Goal: Task Accomplishment & Management: Manage account settings

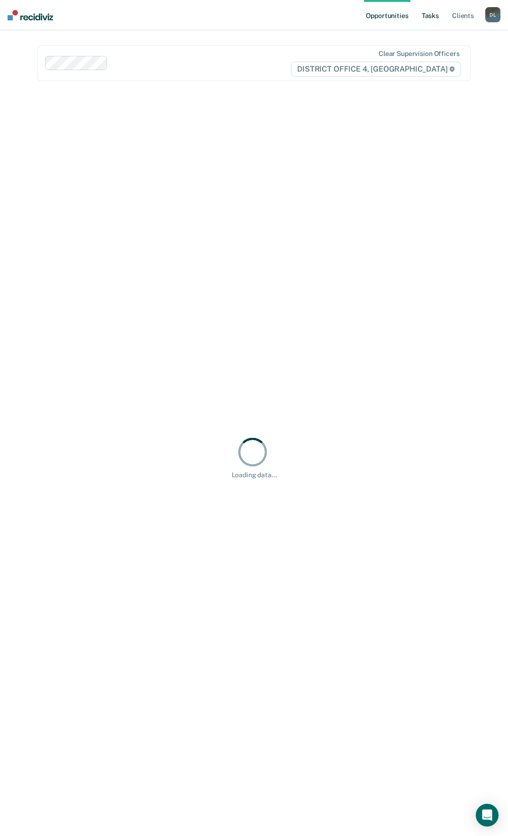
click at [432, 20] on link "Tasks" at bounding box center [430, 15] width 21 height 30
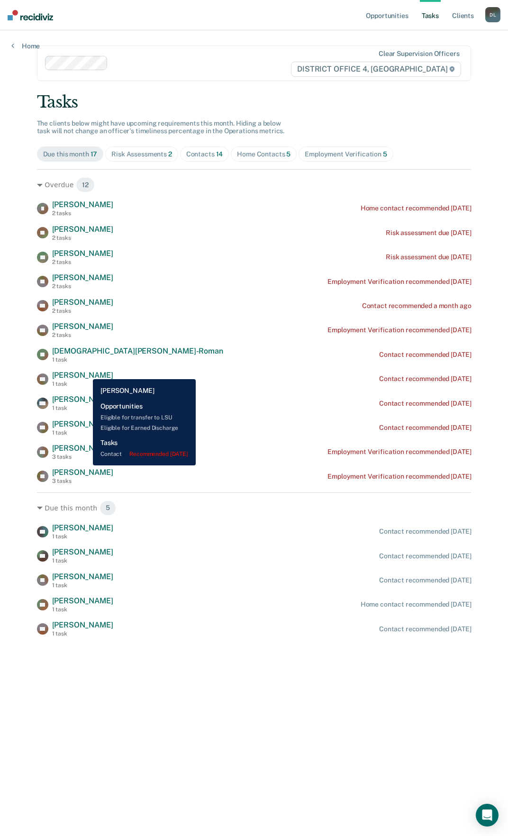
click at [85, 372] on span "[PERSON_NAME]" at bounding box center [82, 374] width 61 height 9
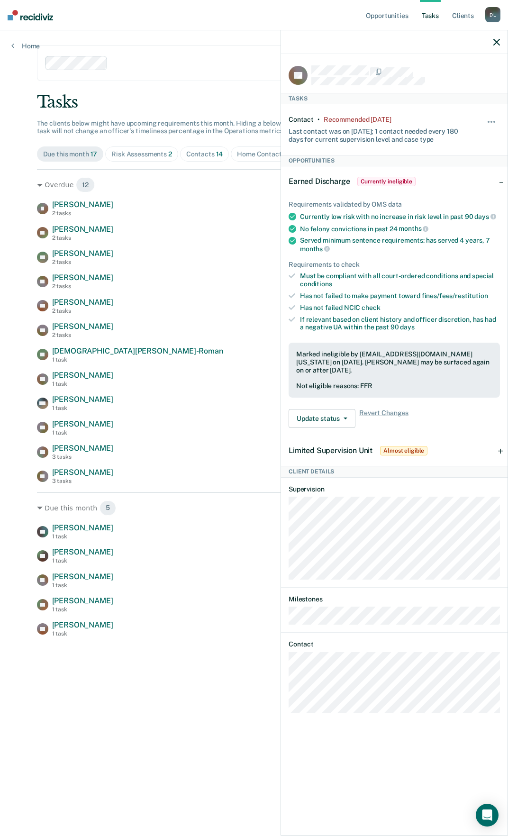
click at [499, 39] on icon "button" at bounding box center [496, 42] width 7 height 7
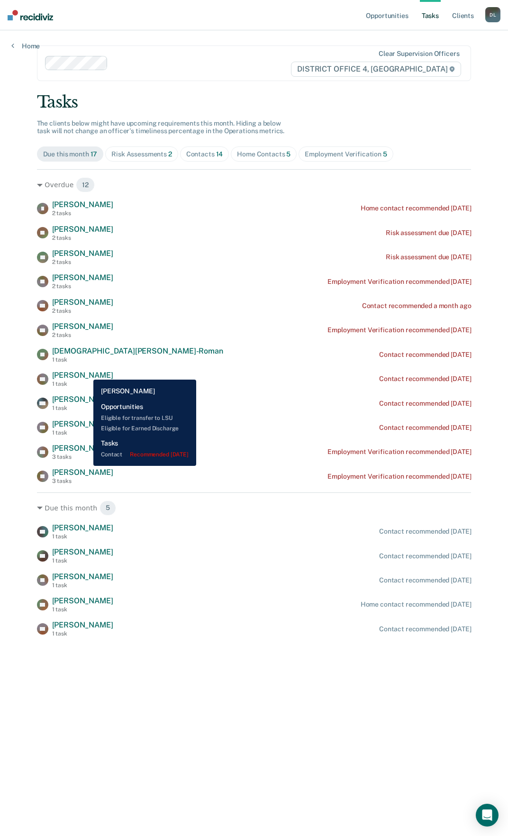
click at [86, 372] on span "[PERSON_NAME]" at bounding box center [82, 374] width 61 height 9
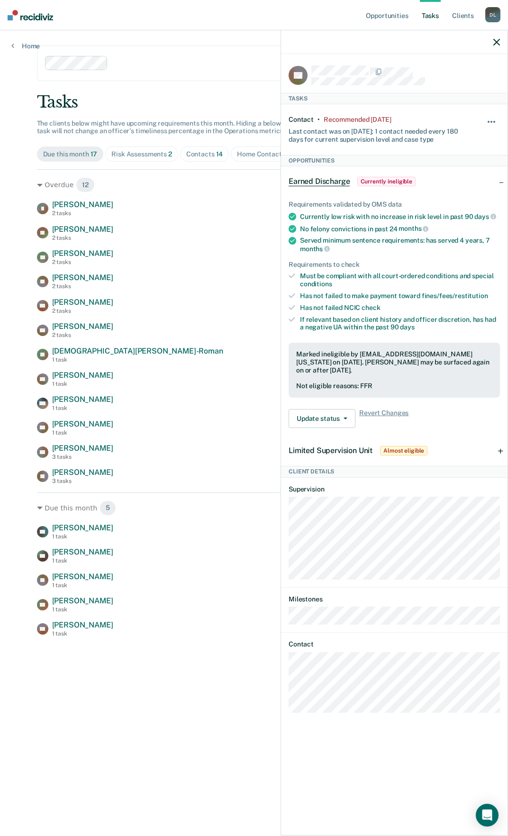
click at [492, 121] on button "button" at bounding box center [492, 126] width 16 height 15
click at [462, 166] on button "7 days" at bounding box center [466, 167] width 68 height 15
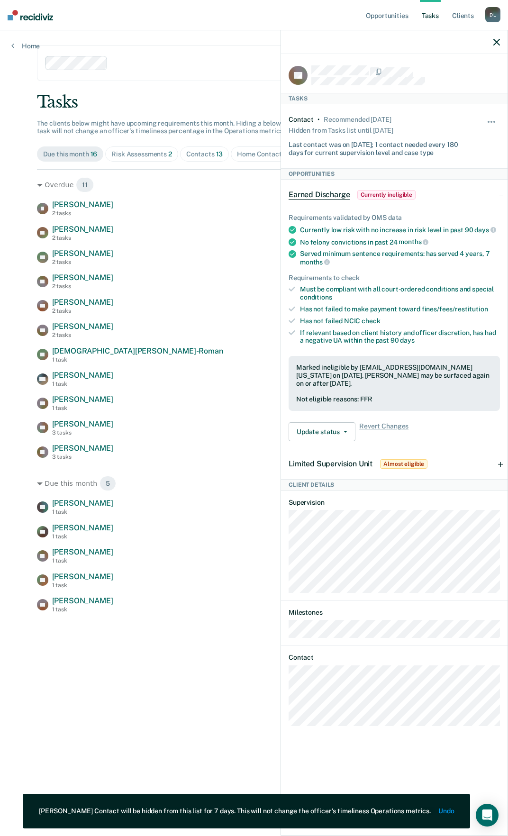
click at [221, 58] on div at bounding box center [201, 63] width 178 height 11
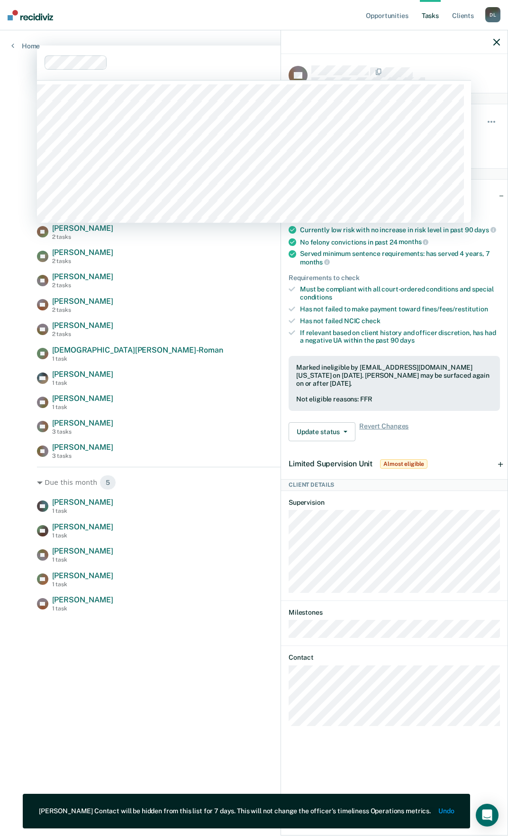
click at [253, 23] on nav "Opportunities Tasks Client s [PERSON_NAME] [PERSON_NAME] Profile How it works L…" at bounding box center [254, 15] width 508 height 30
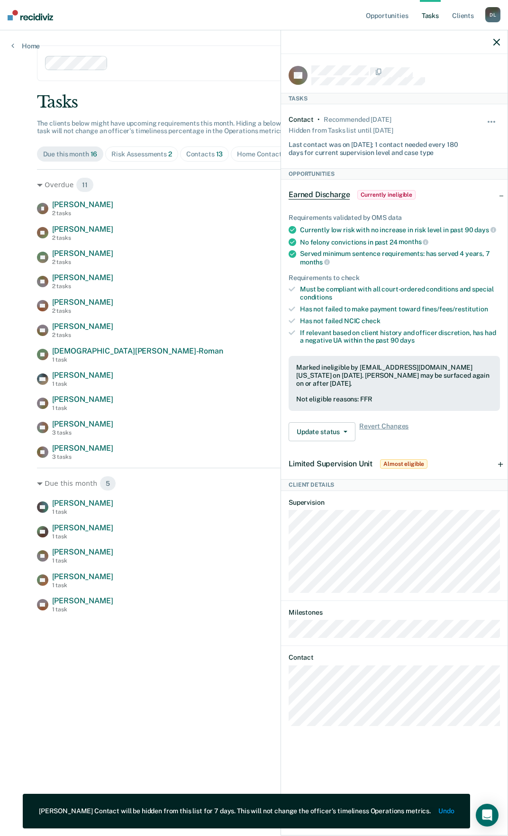
click at [497, 41] on icon "button" at bounding box center [496, 42] width 7 height 7
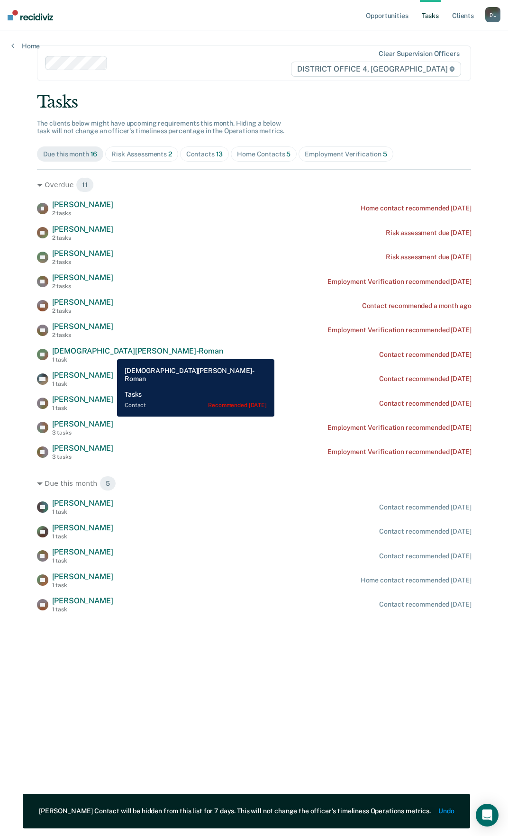
click at [110, 352] on span "[DEMOGRAPHIC_DATA][PERSON_NAME]-Roman" at bounding box center [137, 350] width 171 height 9
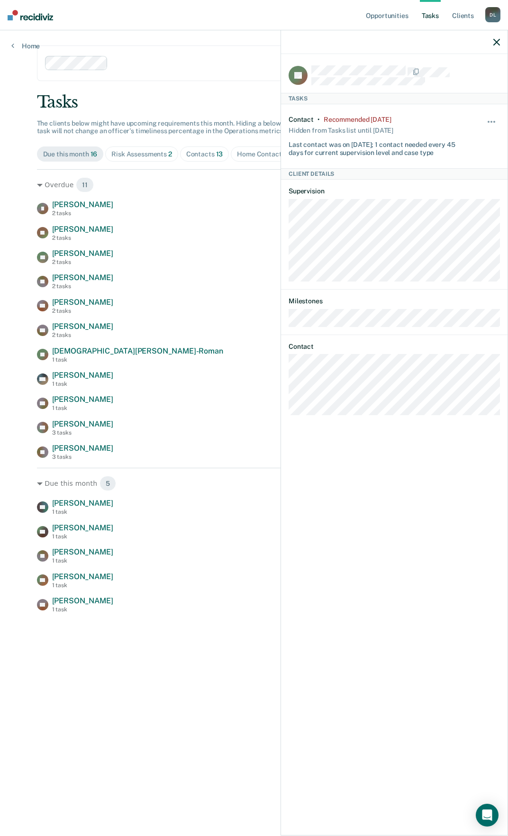
click at [493, 33] on div at bounding box center [394, 42] width 226 height 24
click at [497, 42] on icon "button" at bounding box center [496, 42] width 7 height 7
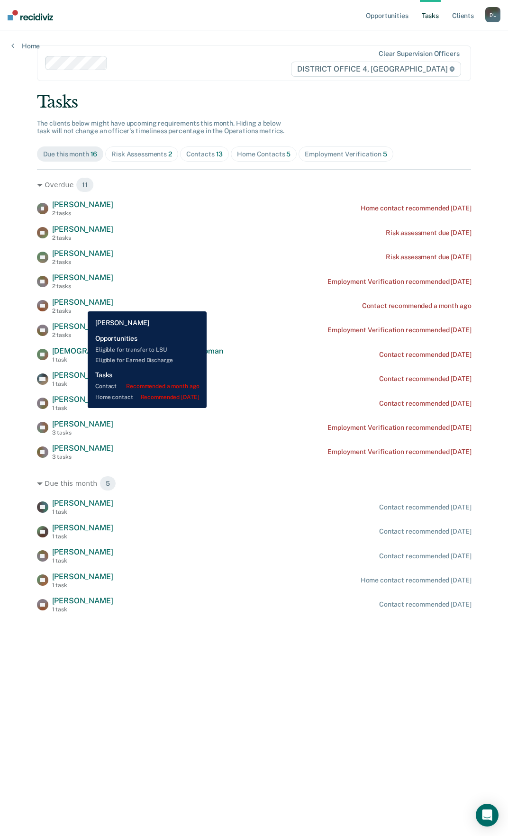
click at [81, 304] on span "[PERSON_NAME]" at bounding box center [82, 302] width 61 height 9
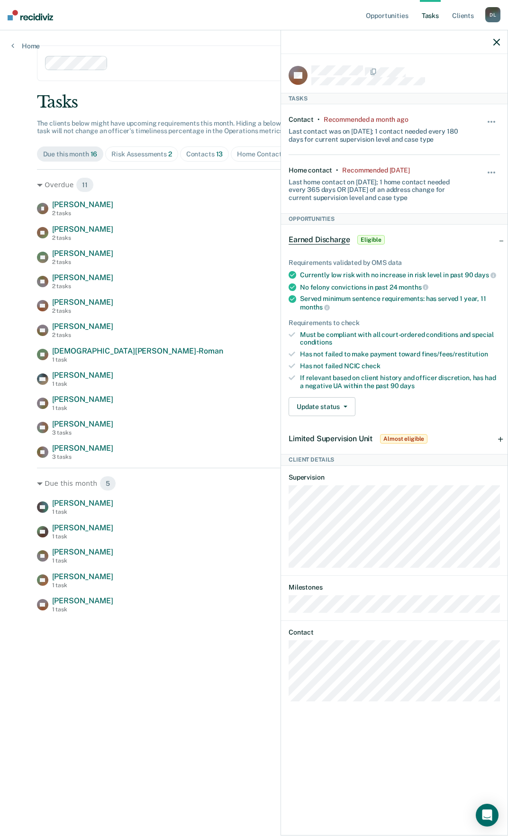
click at [497, 44] on icon "button" at bounding box center [496, 42] width 7 height 7
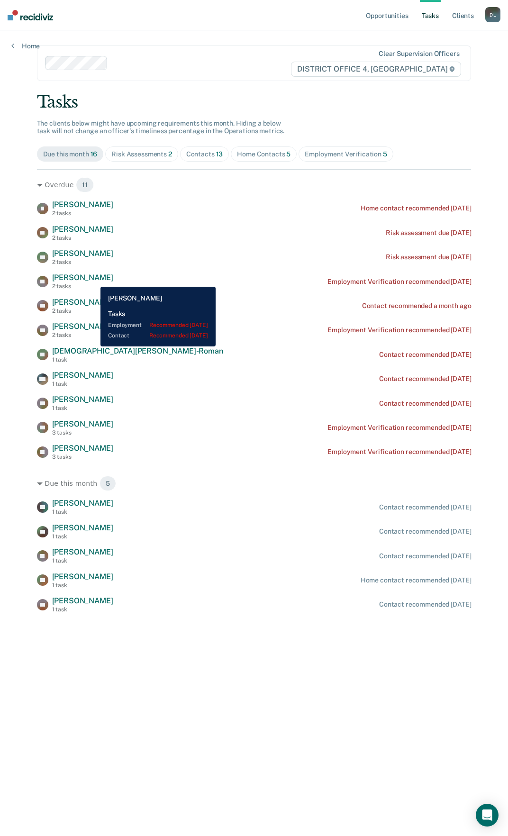
click at [93, 280] on span "[PERSON_NAME]" at bounding box center [82, 277] width 61 height 9
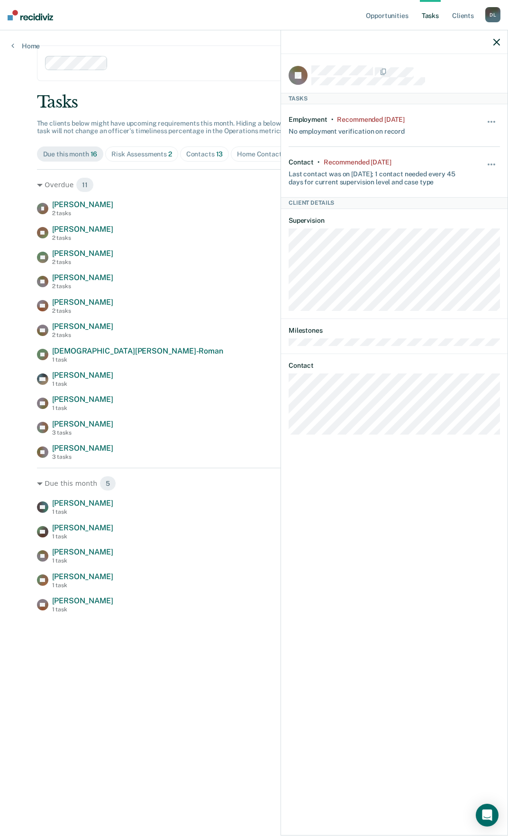
click at [497, 40] on icon "button" at bounding box center [496, 42] width 7 height 7
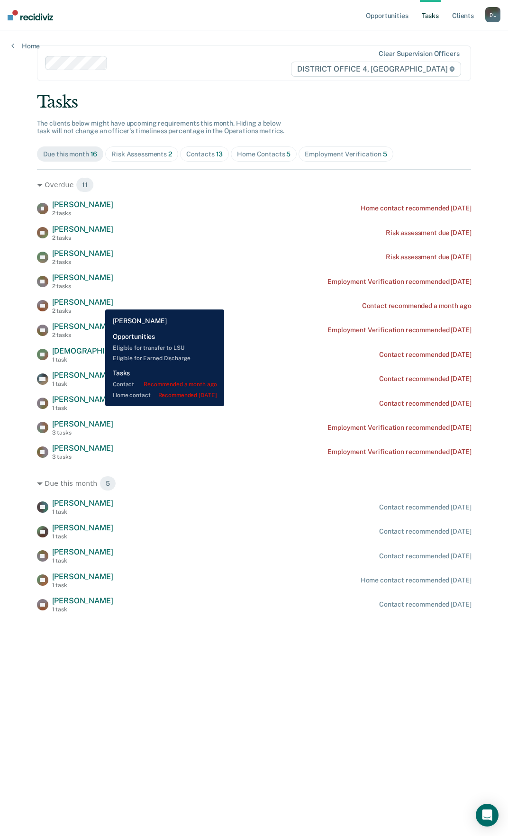
click at [98, 302] on span "[PERSON_NAME]" at bounding box center [82, 302] width 61 height 9
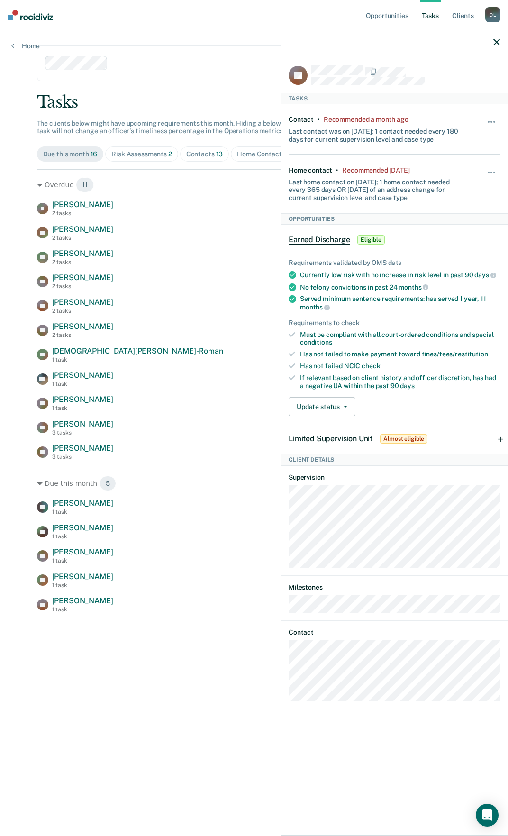
click at [495, 41] on icon "button" at bounding box center [496, 42] width 7 height 7
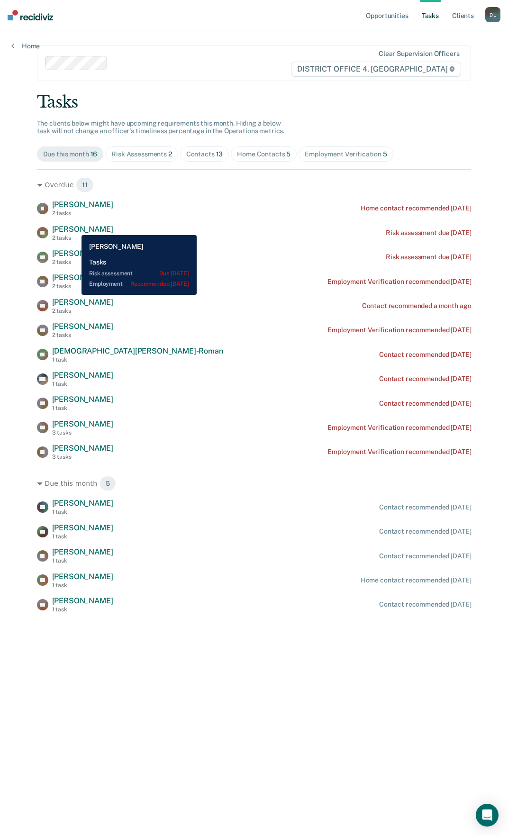
click at [74, 228] on span "[PERSON_NAME]" at bounding box center [82, 229] width 61 height 9
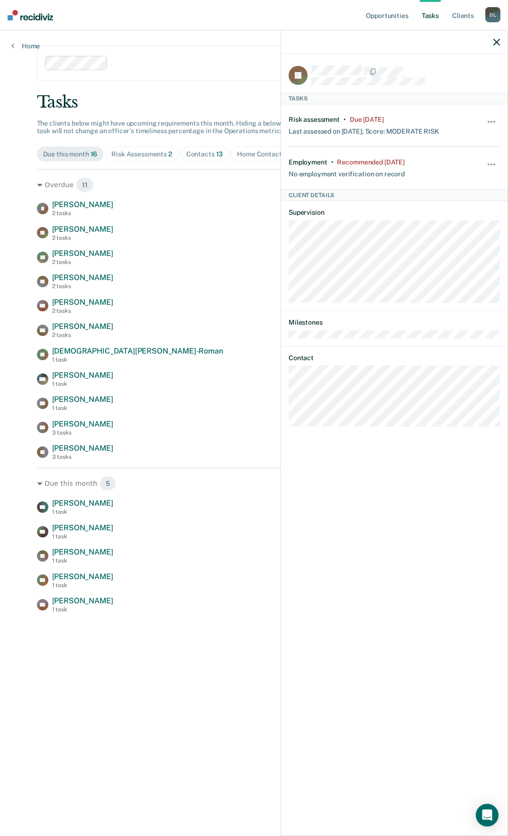
click at [496, 40] on icon "button" at bounding box center [496, 42] width 7 height 7
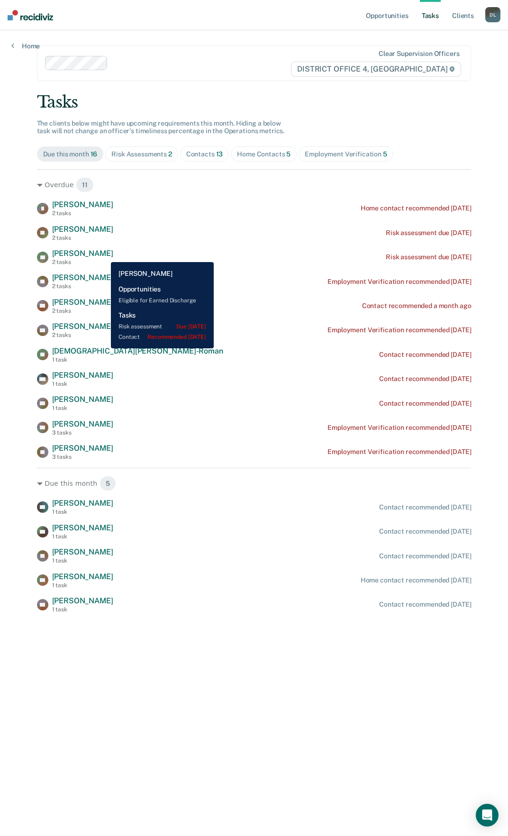
click at [104, 255] on span "[PERSON_NAME]" at bounding box center [82, 253] width 61 height 9
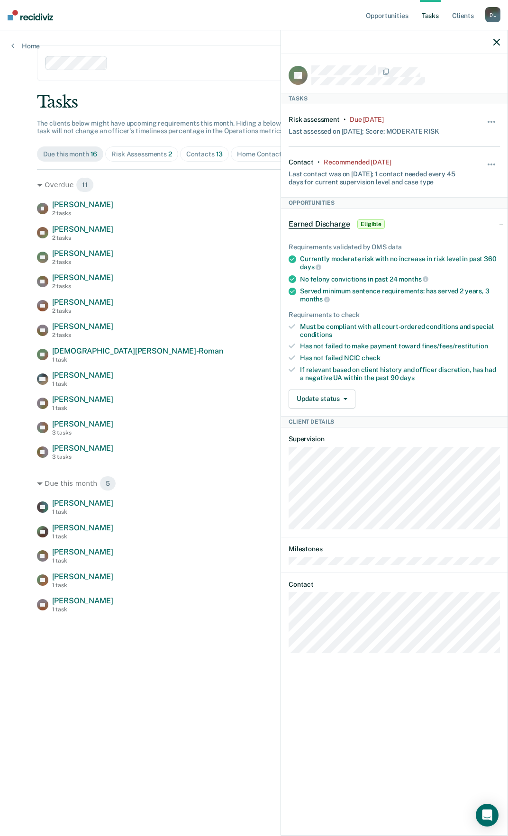
click at [497, 43] on icon "button" at bounding box center [496, 42] width 7 height 7
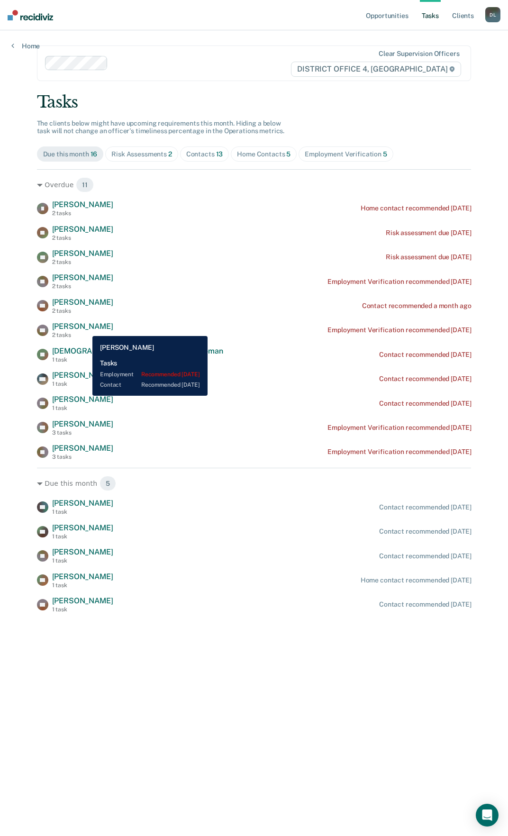
click at [84, 327] on span "[PERSON_NAME]" at bounding box center [82, 326] width 61 height 9
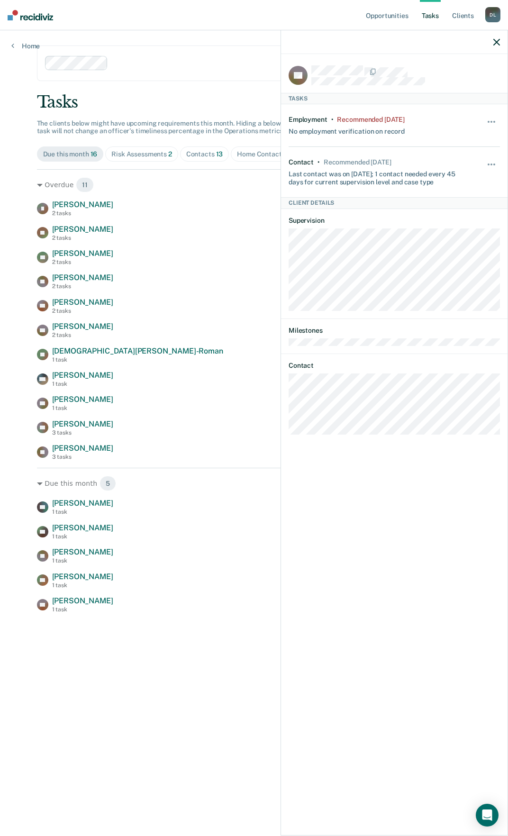
click at [496, 42] on icon "button" at bounding box center [496, 42] width 7 height 7
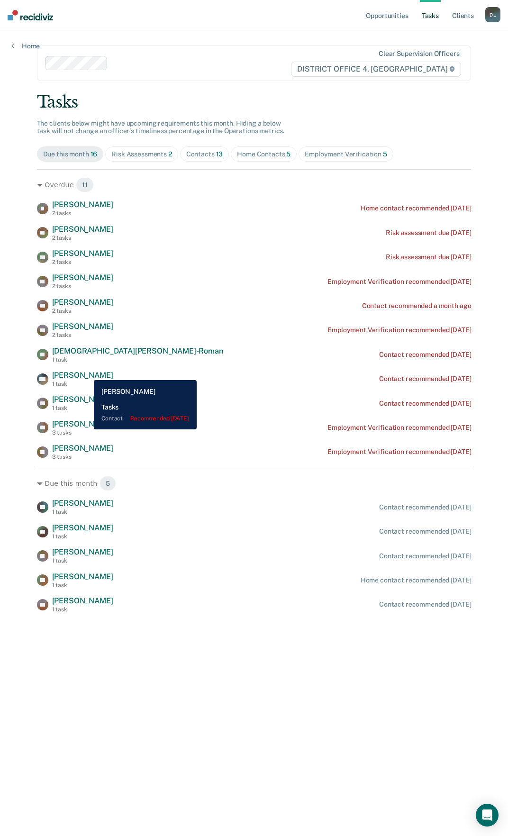
click at [87, 373] on span "[PERSON_NAME]" at bounding box center [82, 374] width 61 height 9
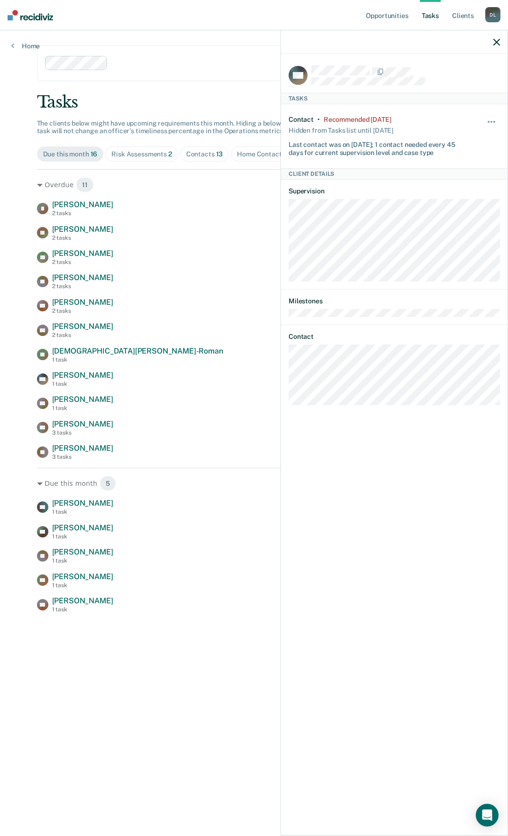
click at [496, 39] on icon "button" at bounding box center [496, 42] width 7 height 7
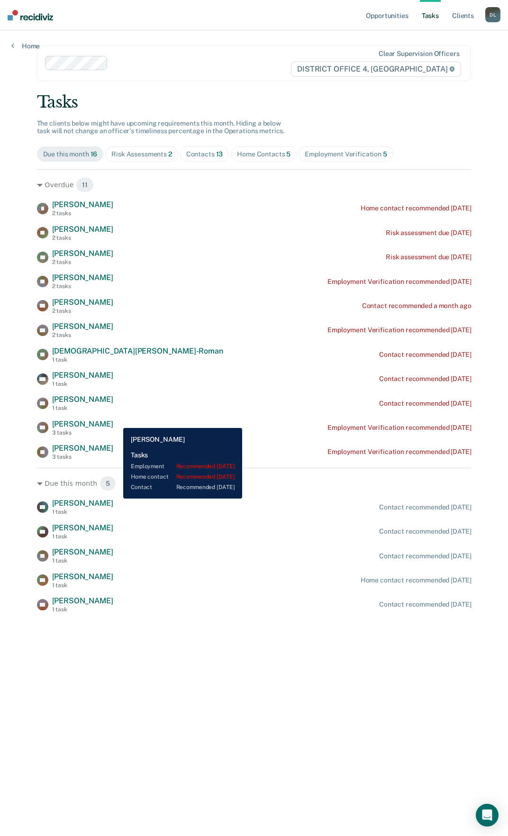
click at [113, 421] on span "[PERSON_NAME]" at bounding box center [82, 423] width 61 height 9
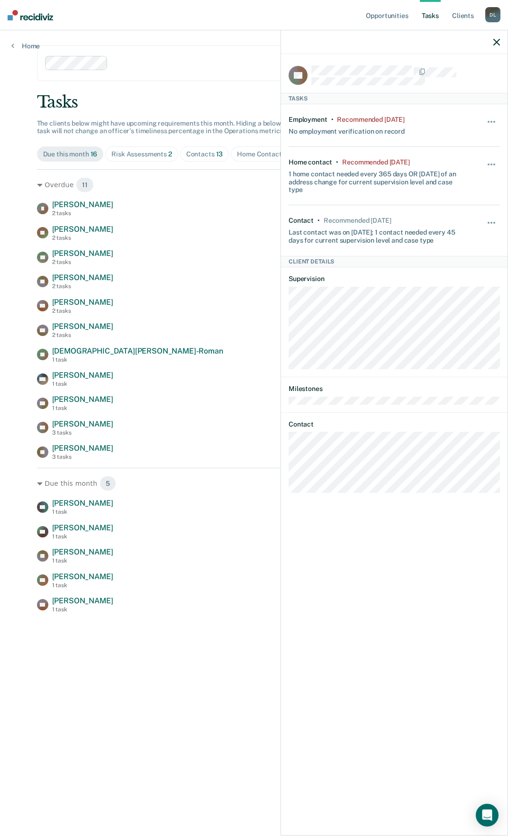
click at [496, 42] on icon "button" at bounding box center [496, 42] width 7 height 7
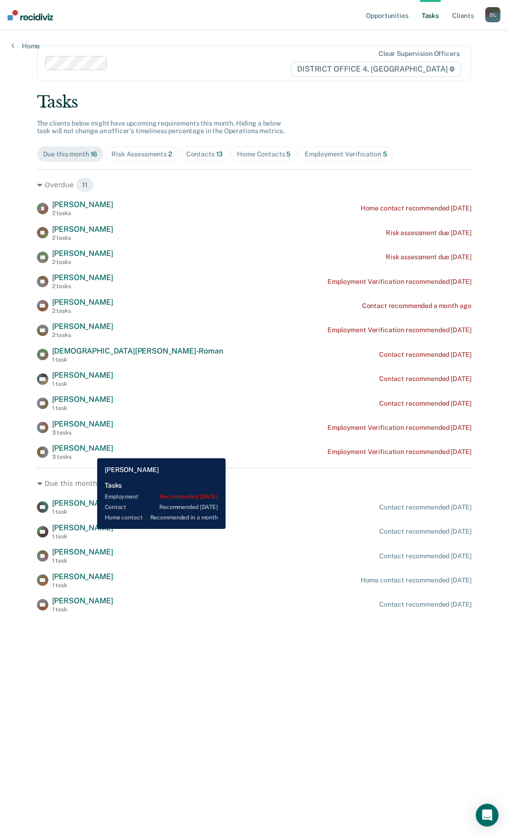
click at [90, 451] on span "[PERSON_NAME]" at bounding box center [82, 447] width 61 height 9
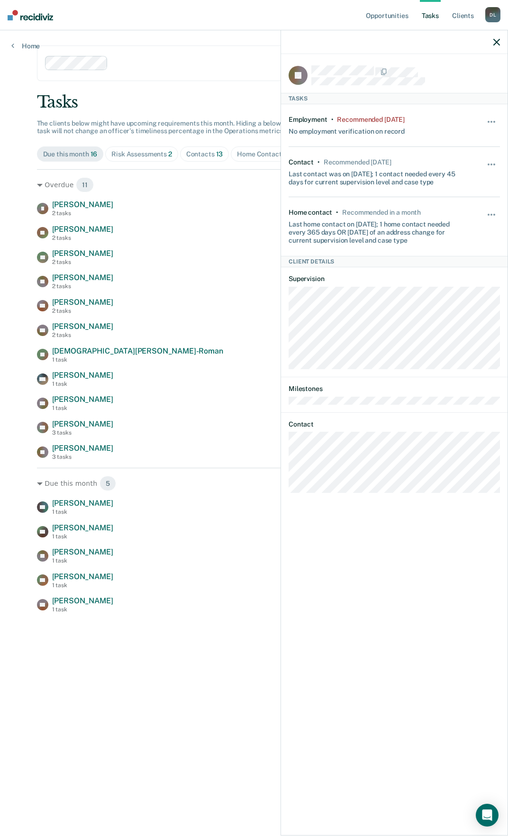
click at [498, 41] on icon "button" at bounding box center [496, 42] width 7 height 7
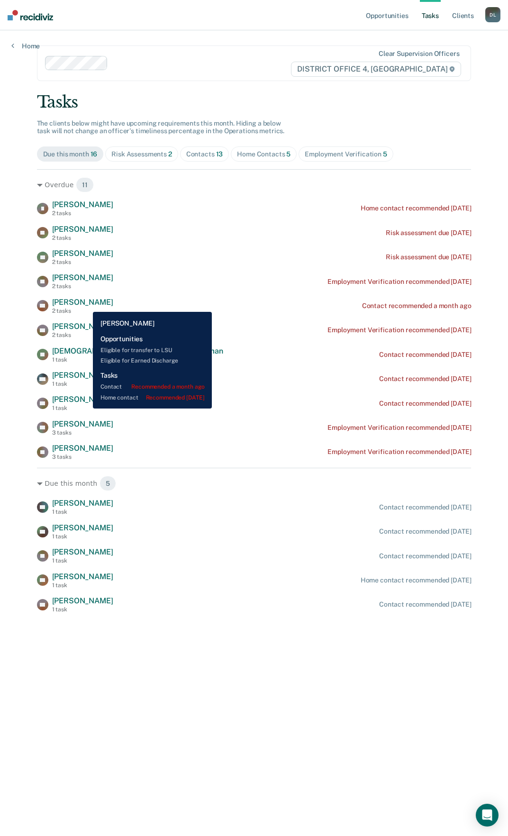
click at [86, 305] on span "[PERSON_NAME]" at bounding box center [82, 302] width 61 height 9
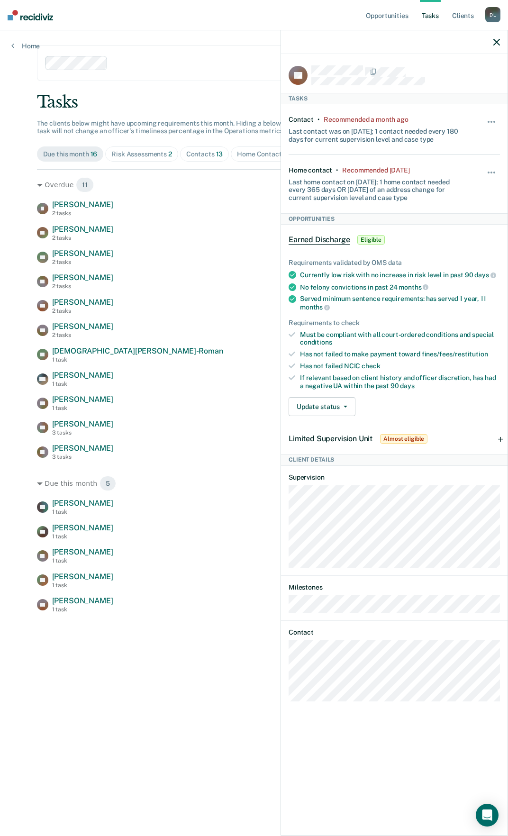
click at [498, 44] on icon "button" at bounding box center [496, 42] width 7 height 7
